Goal: Download file/media

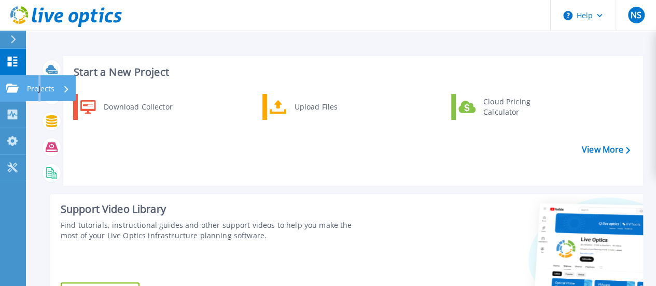
drag, startPoint x: 39, startPoint y: 88, endPoint x: 75, endPoint y: 89, distance: 35.3
click at [41, 89] on p "Projects" at bounding box center [40, 88] width 27 height 27
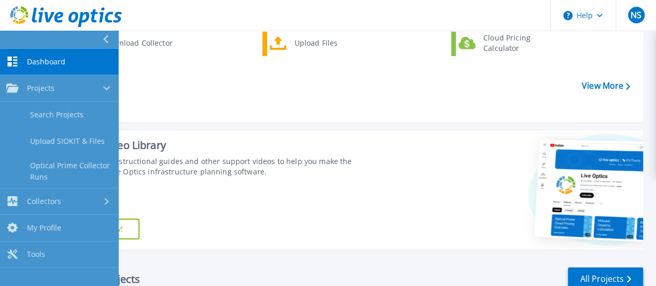
scroll to position [207, 0]
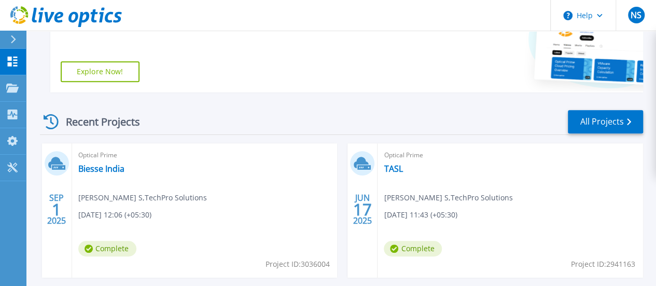
scroll to position [259, 0]
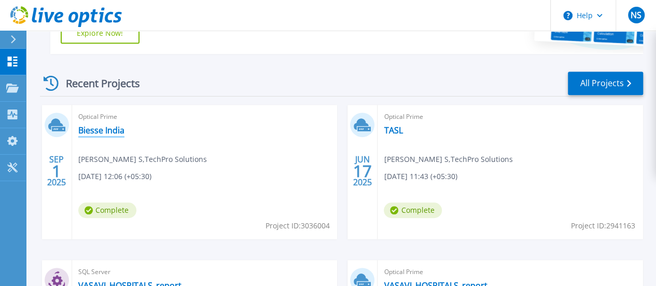
click at [88, 131] on link "Biesse India" at bounding box center [101, 130] width 46 height 10
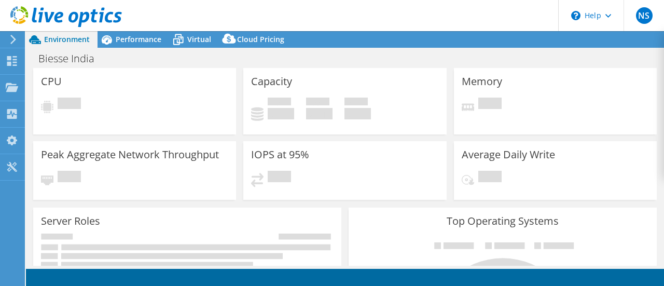
select select "USD"
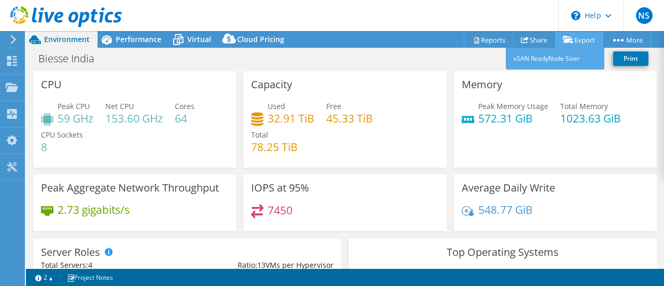
click at [558, 39] on link "Export" at bounding box center [579, 40] width 48 height 16
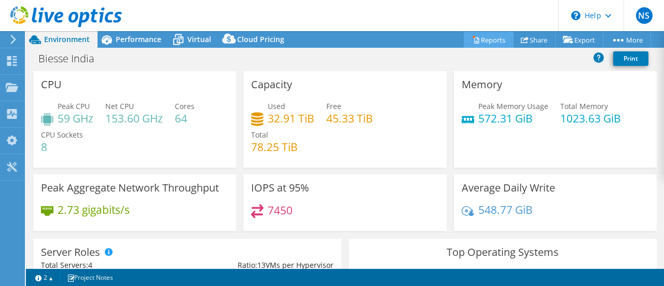
click at [472, 37] on icon at bounding box center [476, 40] width 8 height 8
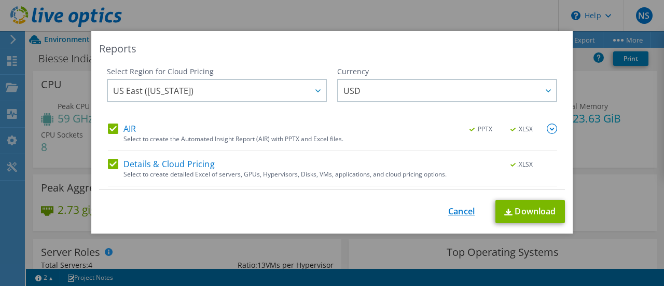
click at [465, 215] on link "Cancel" at bounding box center [461, 211] width 26 height 10
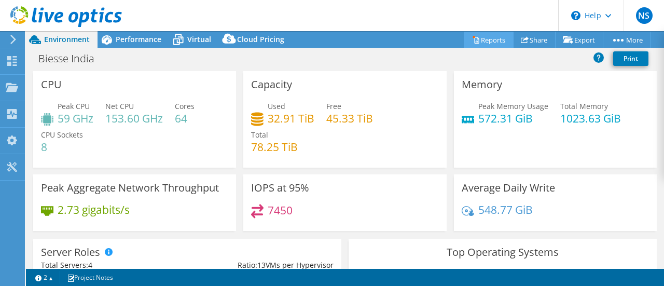
click at [488, 39] on link "Reports" at bounding box center [489, 40] width 50 height 16
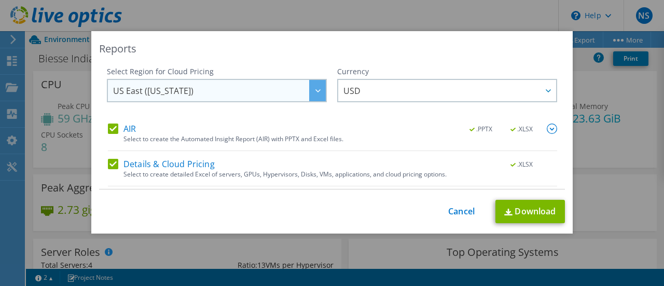
click at [228, 93] on span "US East ([US_STATE])" at bounding box center [219, 90] width 213 height 21
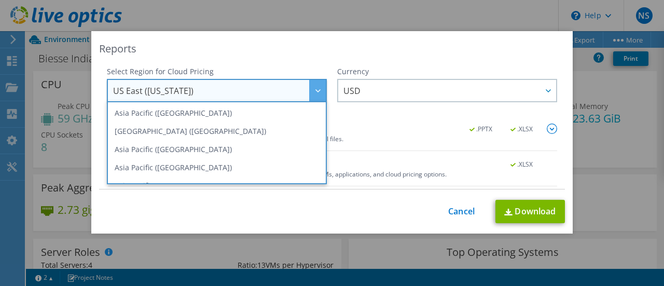
click at [329, 49] on div "Reports" at bounding box center [332, 48] width 466 height 15
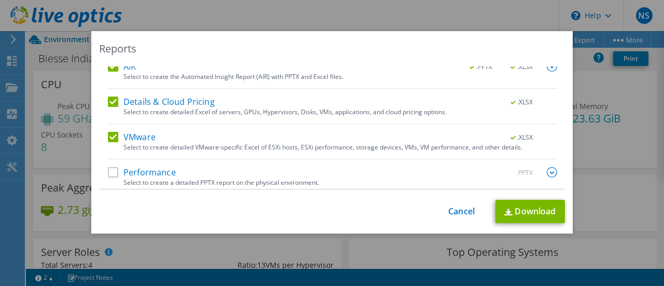
scroll to position [66, 0]
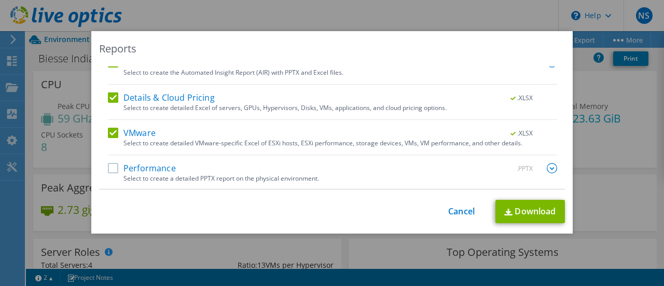
click at [109, 166] on label "Performance" at bounding box center [142, 168] width 68 height 10
click at [0, 0] on input "Performance" at bounding box center [0, 0] width 0 height 0
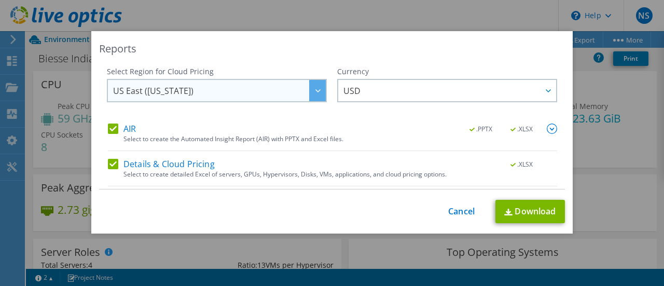
click at [214, 90] on span "US East ([US_STATE])" at bounding box center [219, 90] width 213 height 21
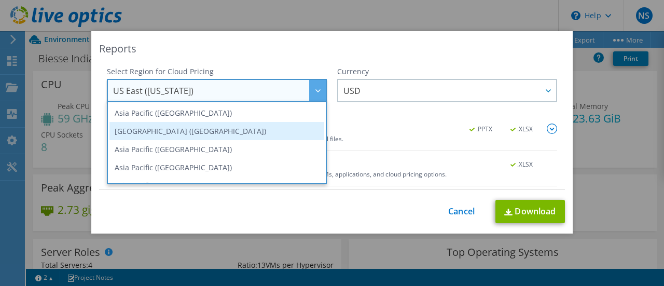
click at [198, 127] on li "[GEOGRAPHIC_DATA] ([GEOGRAPHIC_DATA])" at bounding box center [216, 131] width 215 height 18
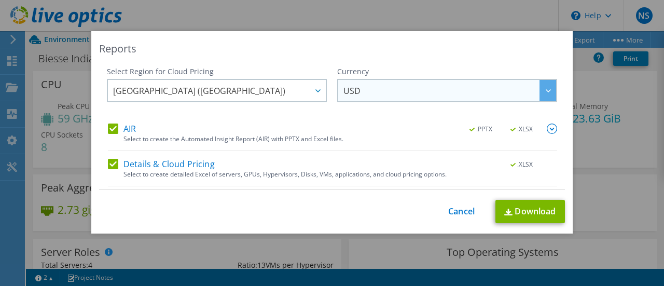
click at [371, 88] on span "USD" at bounding box center [449, 90] width 213 height 21
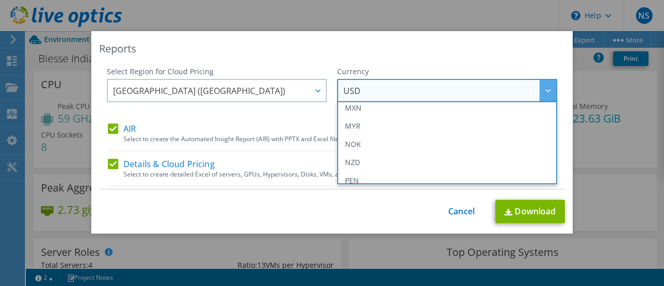
scroll to position [207, 0]
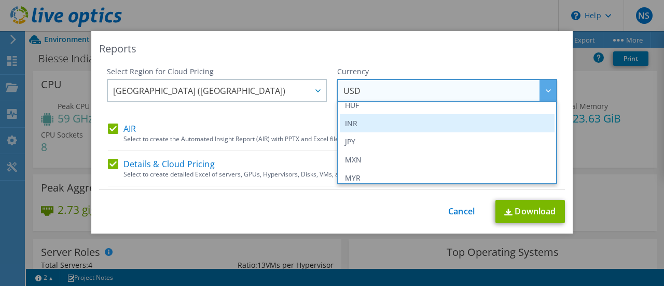
click at [364, 125] on li "INR" at bounding box center [447, 123] width 215 height 18
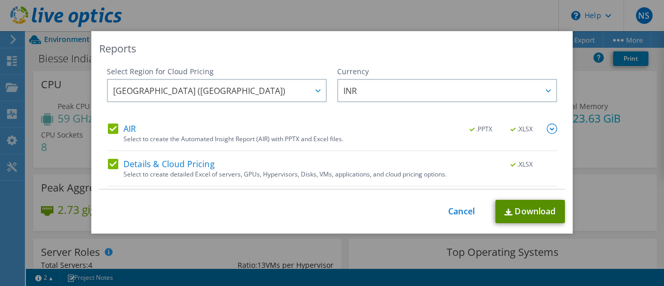
click at [542, 211] on link "Download" at bounding box center [529, 211] width 69 height 23
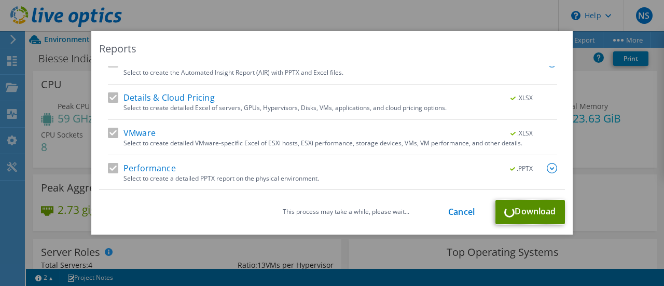
scroll to position [0, 0]
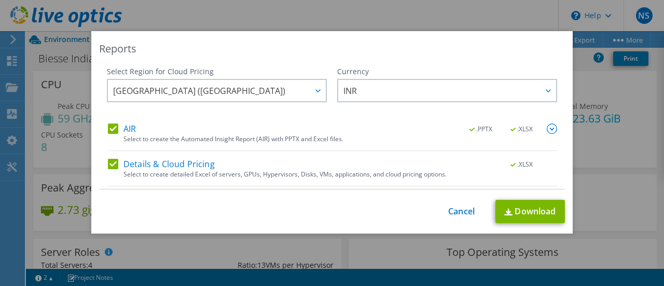
click at [448, 202] on div "This process may take a while, please wait... Cancel Download" at bounding box center [332, 211] width 466 height 23
click at [454, 212] on link "Cancel" at bounding box center [461, 211] width 26 height 10
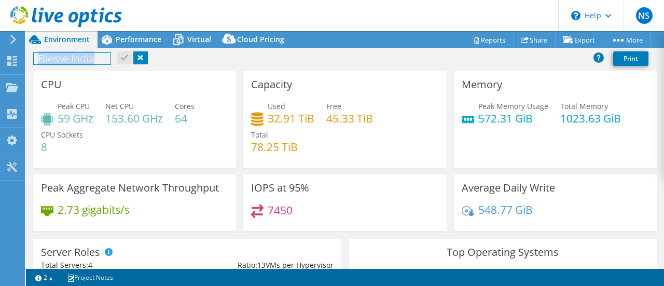
drag, startPoint x: 105, startPoint y: 56, endPoint x: 28, endPoint y: 61, distance: 77.4
click at [28, 61] on div "Biesse India Print" at bounding box center [345, 58] width 638 height 19
copy h1 "Biesse India"
